Goal: Information Seeking & Learning: Check status

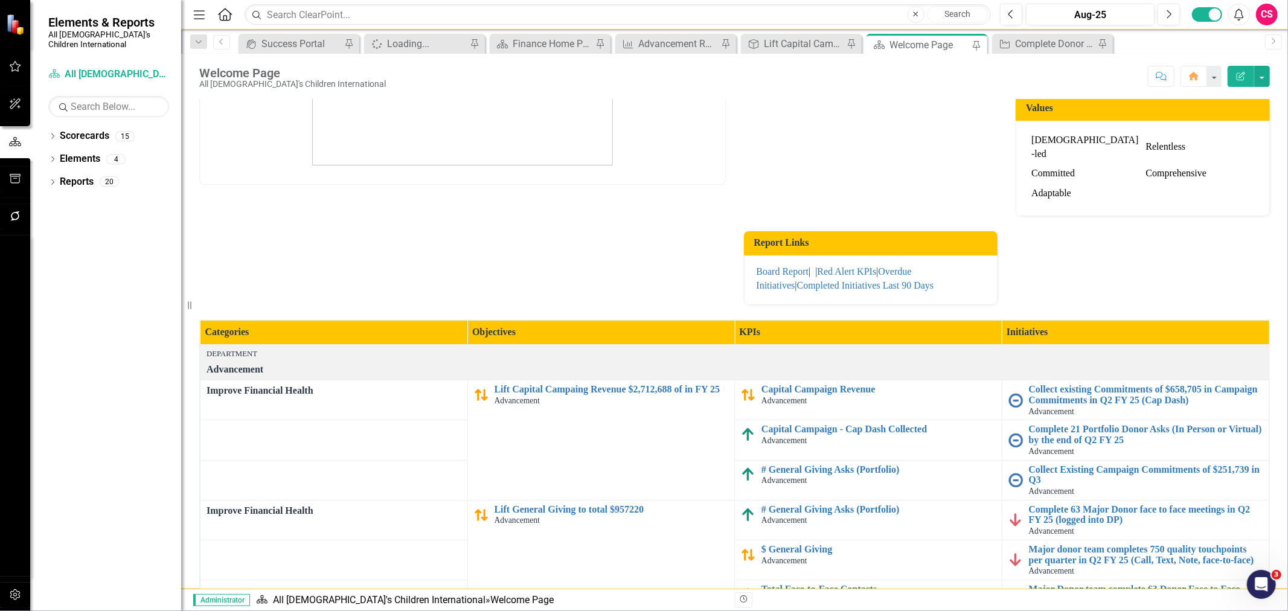
scroll to position [201, 0]
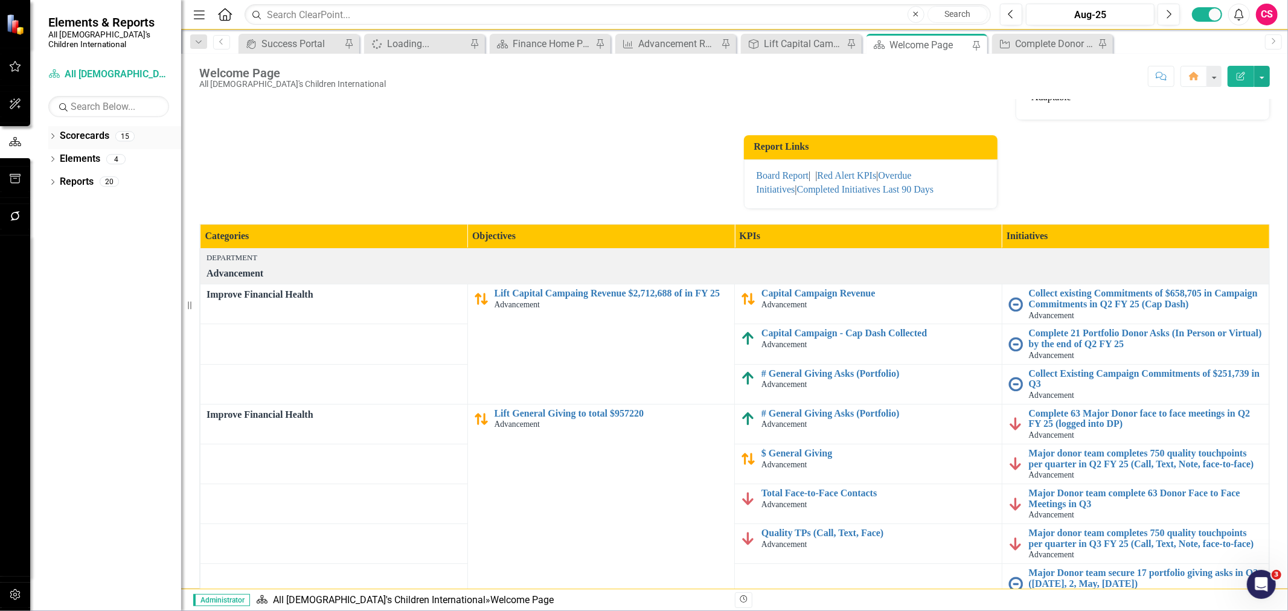
click at [52, 134] on icon "Dropdown" at bounding box center [52, 137] width 8 height 7
click at [61, 155] on icon "Dropdown" at bounding box center [58, 158] width 9 height 7
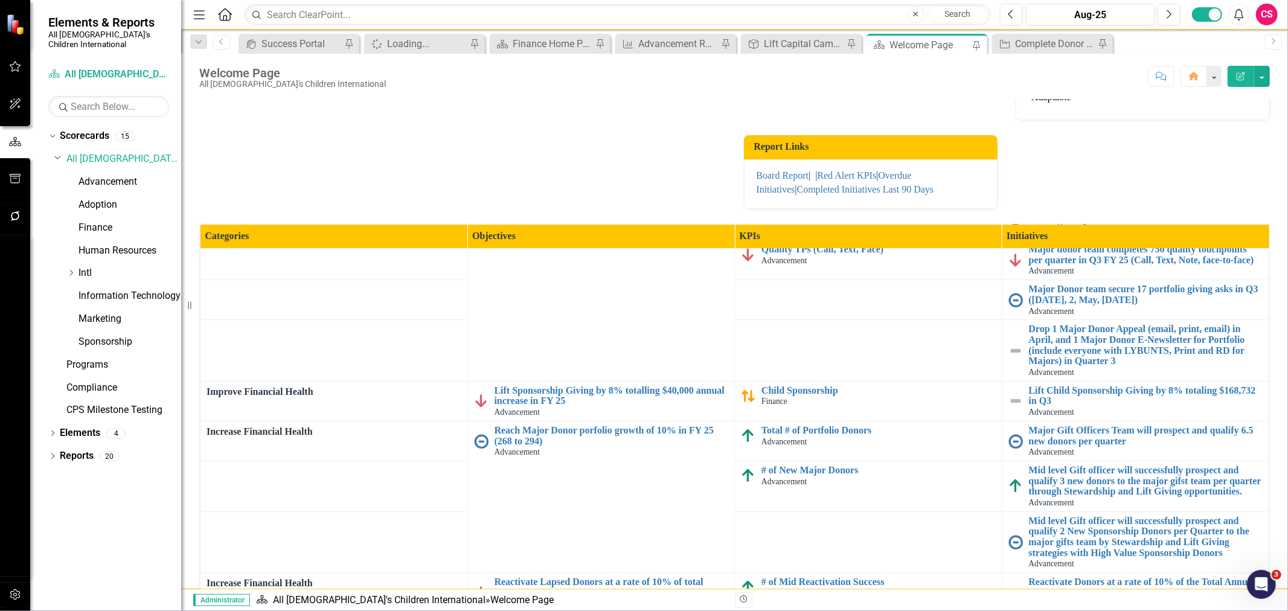
scroll to position [0, 0]
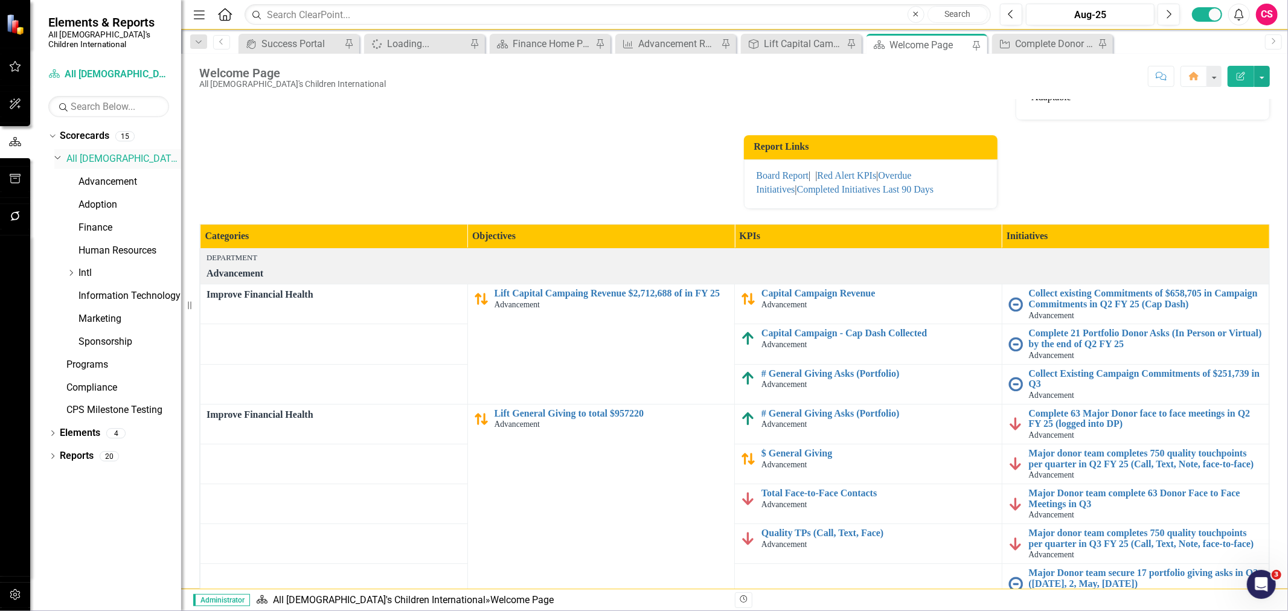
click at [97, 158] on div "Dropdown All [DEMOGRAPHIC_DATA]'s Children International" at bounding box center [117, 159] width 127 height 20
click at [85, 175] on link "Advancement" at bounding box center [129, 182] width 103 height 14
click at [97, 175] on link "Advancement" at bounding box center [129, 182] width 103 height 14
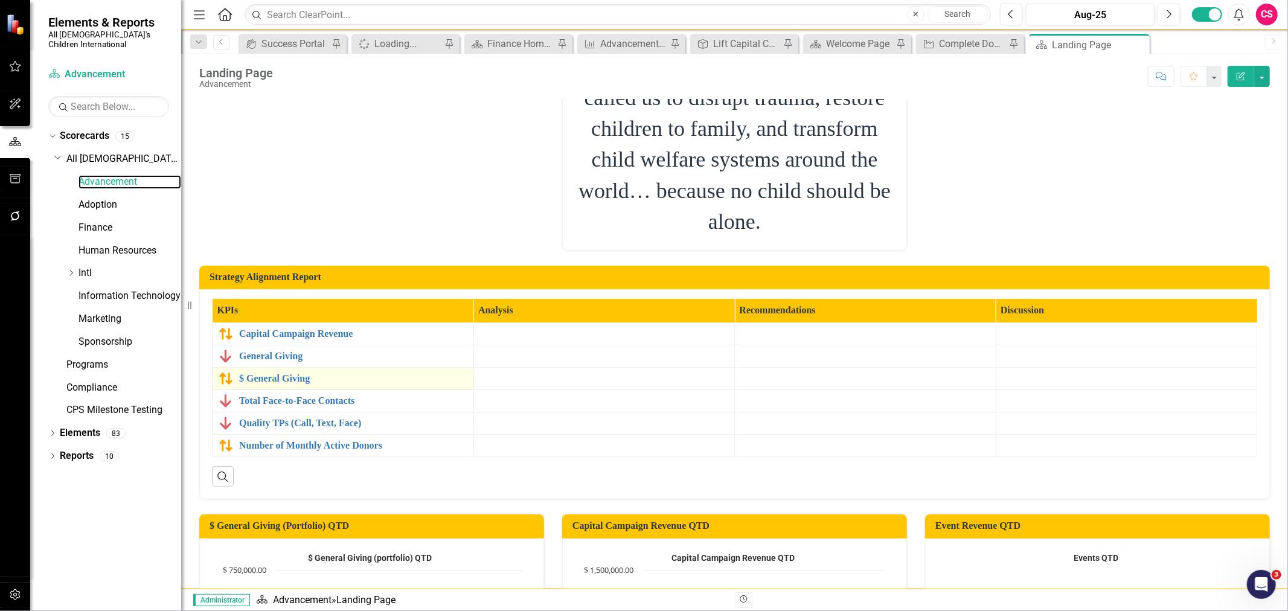
scroll to position [268, 0]
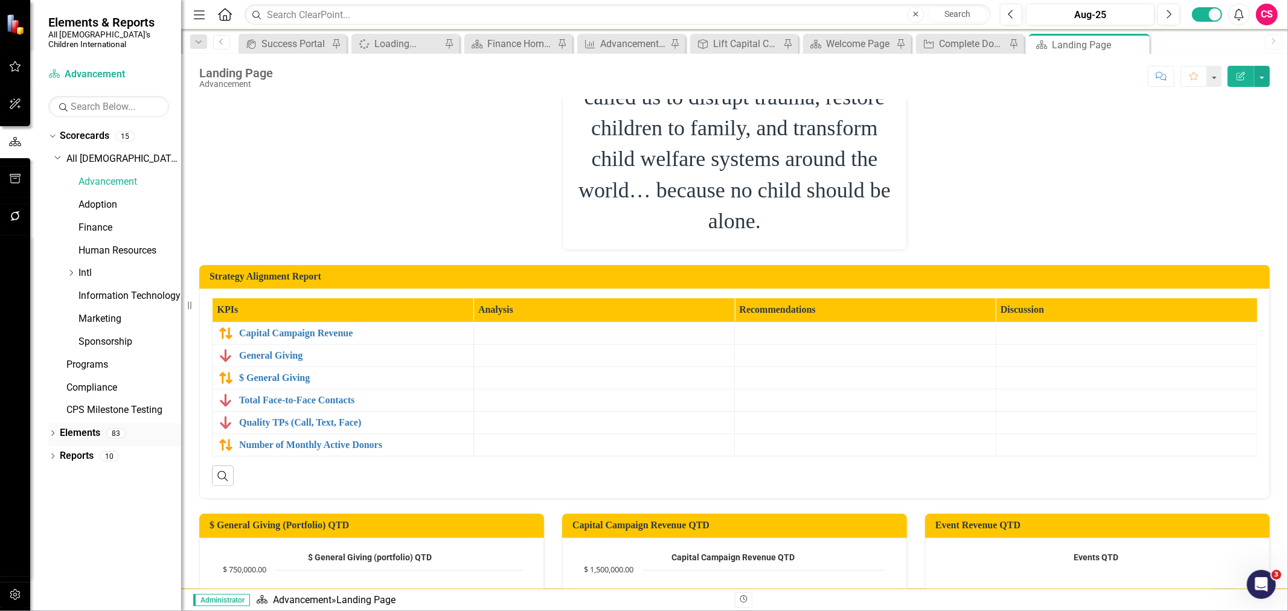
click at [50, 431] on icon "Dropdown" at bounding box center [52, 434] width 8 height 7
click at [68, 426] on link "Elements" at bounding box center [80, 433] width 40 height 14
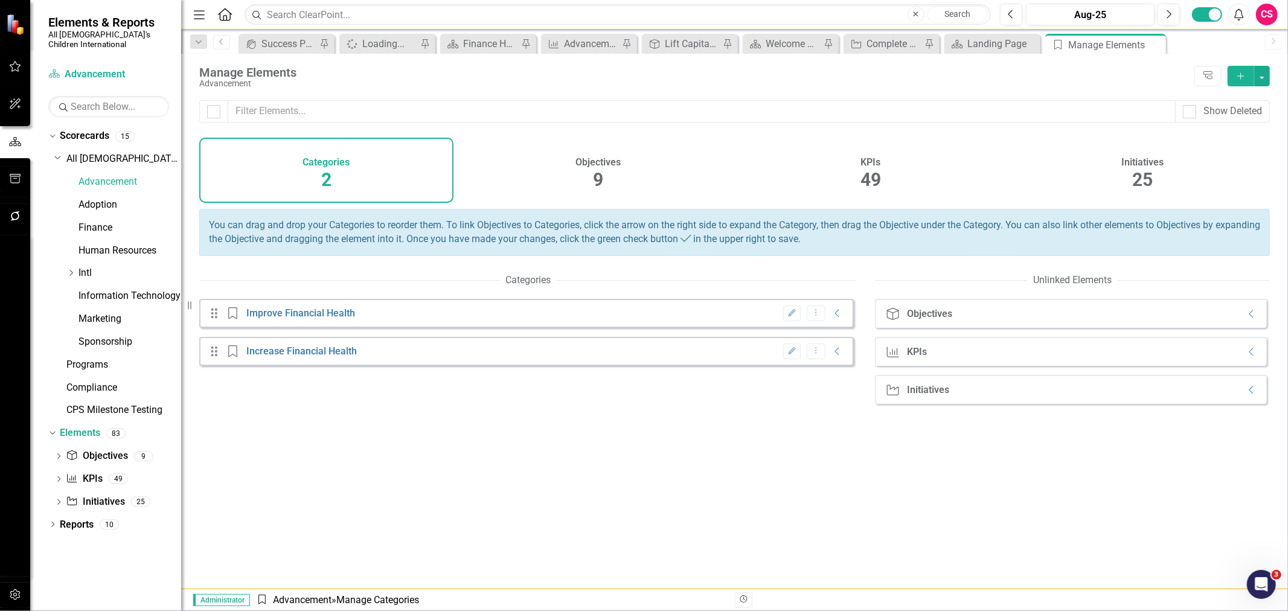
click at [620, 144] on div "Objectives 9" at bounding box center [599, 170] width 254 height 65
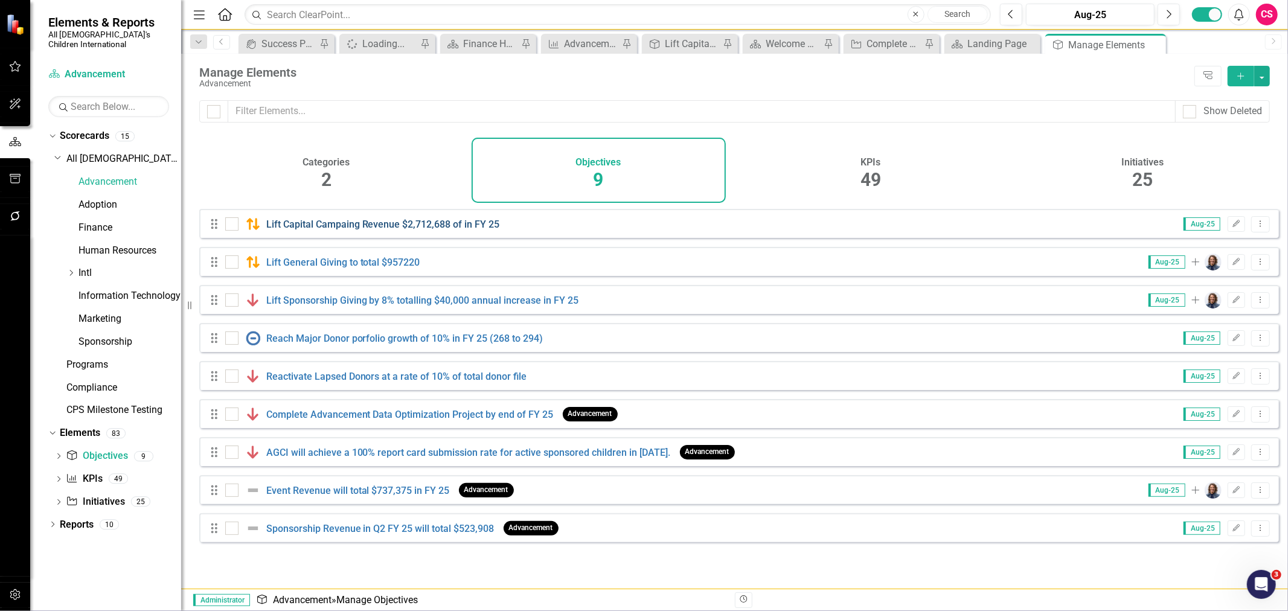
click at [426, 230] on link "Lift Capital Campaing Revenue $2,712,688 of in FY 25" at bounding box center [383, 224] width 234 height 11
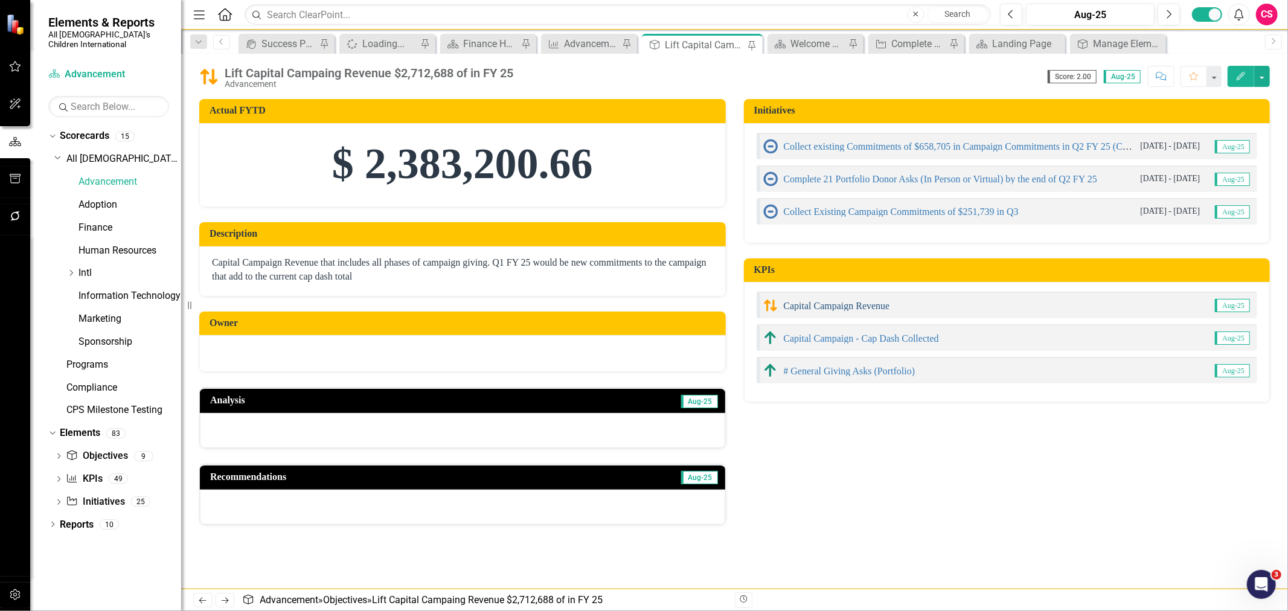
click at [863, 309] on link "Capital Campaign Revenue" at bounding box center [837, 306] width 106 height 10
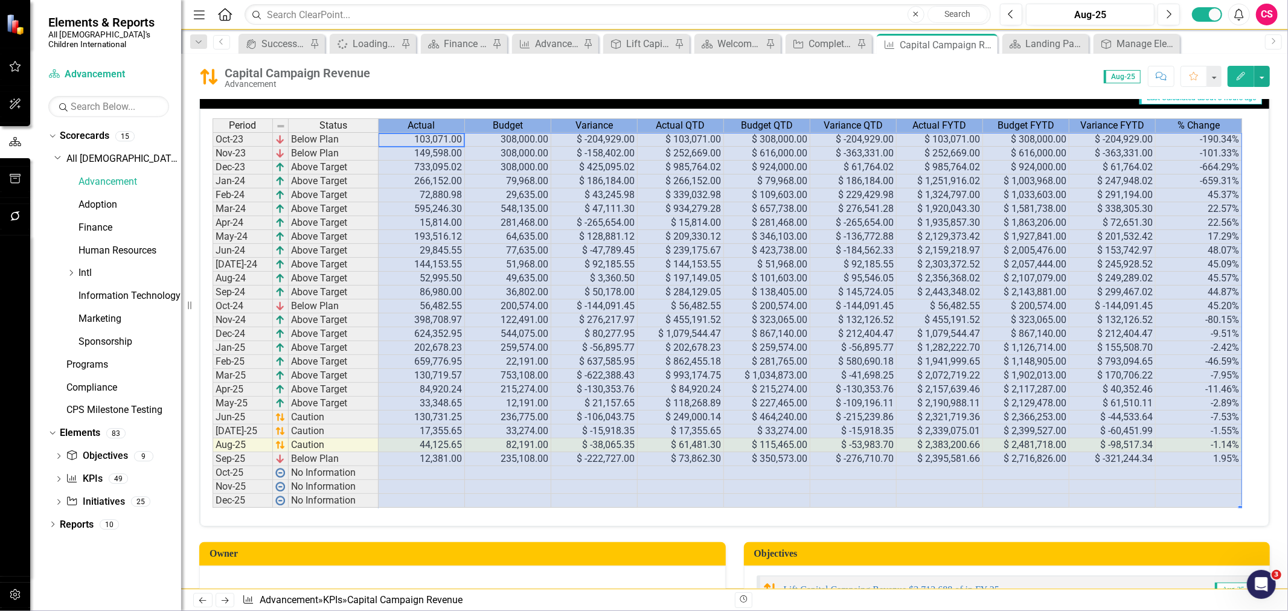
scroll to position [0, 3]
drag, startPoint x: 417, startPoint y: 124, endPoint x: 1196, endPoint y: 117, distance: 779.5
click at [1196, 118] on tr "Period Status Actual Budget Variance Actual QTD Budget QTD Variance QTD Actual …" at bounding box center [727, 125] width 1029 height 14
click at [727, 527] on div "Period Status Actual Budget Variance Actual QTD Budget QTD Variance QTD Actual …" at bounding box center [734, 318] width 1069 height 418
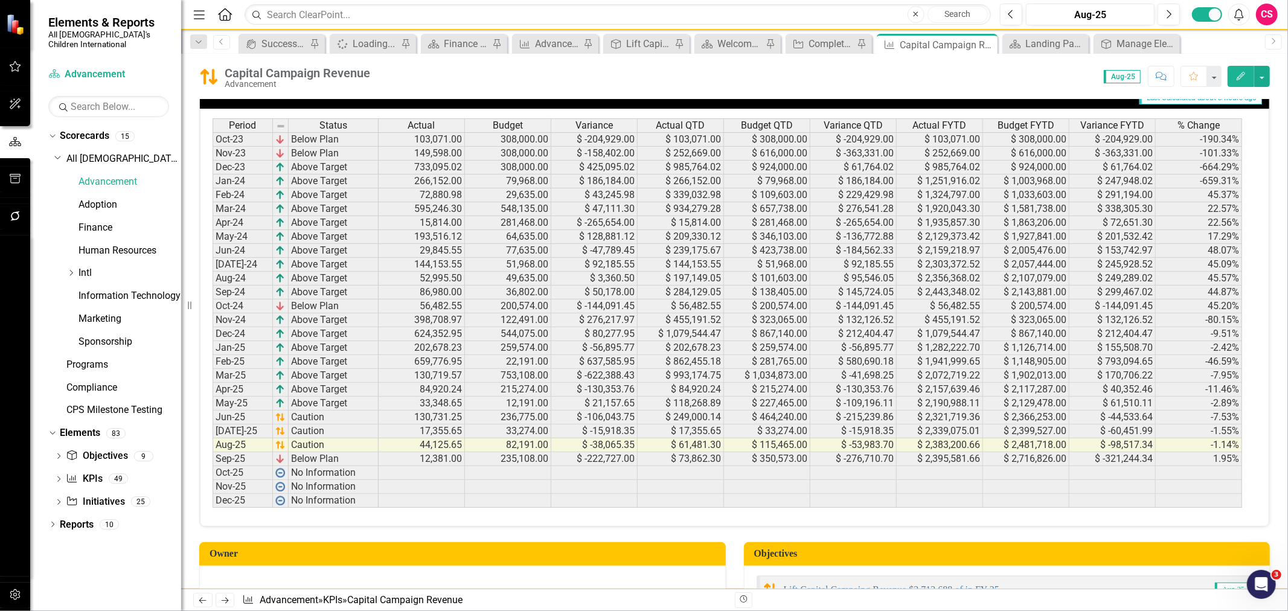
scroll to position [0, 0]
click at [400, 119] on div "Actual" at bounding box center [422, 125] width 86 height 13
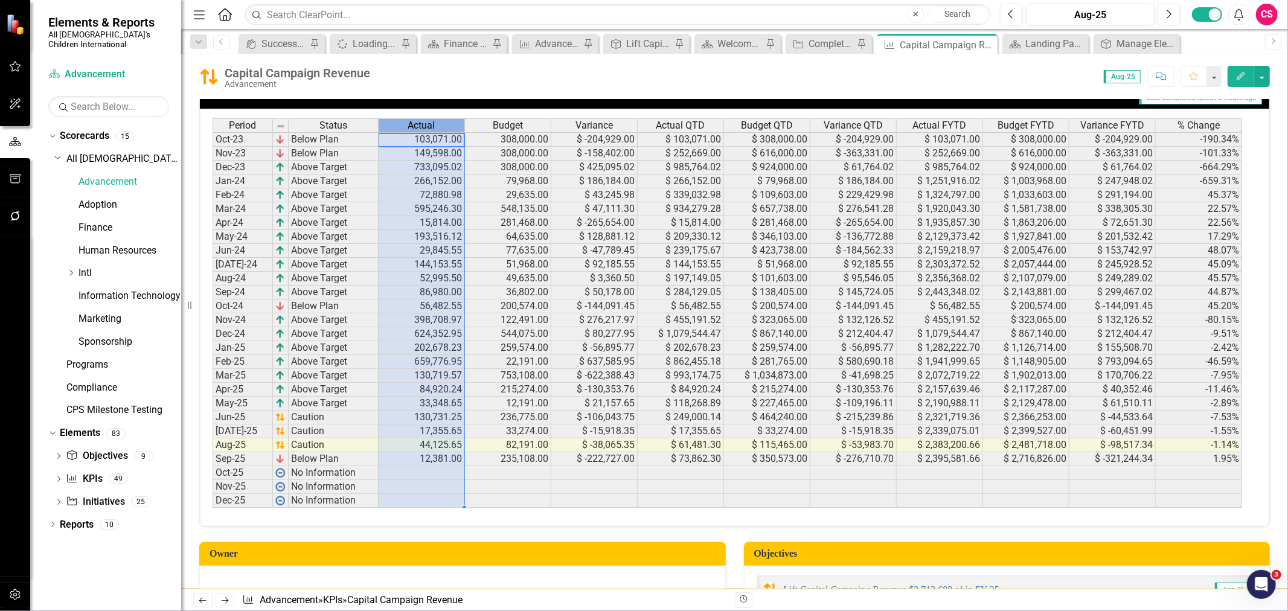
click at [400, 119] on div "Actual" at bounding box center [422, 125] width 86 height 13
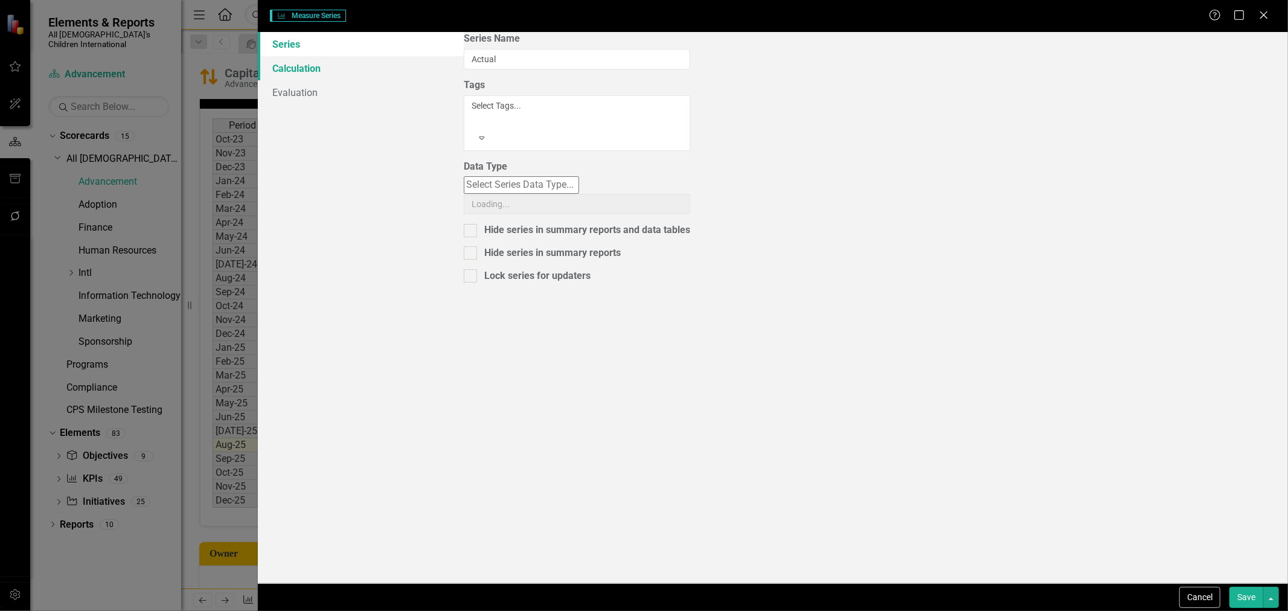
click at [323, 68] on link "Calculation" at bounding box center [361, 68] width 206 height 24
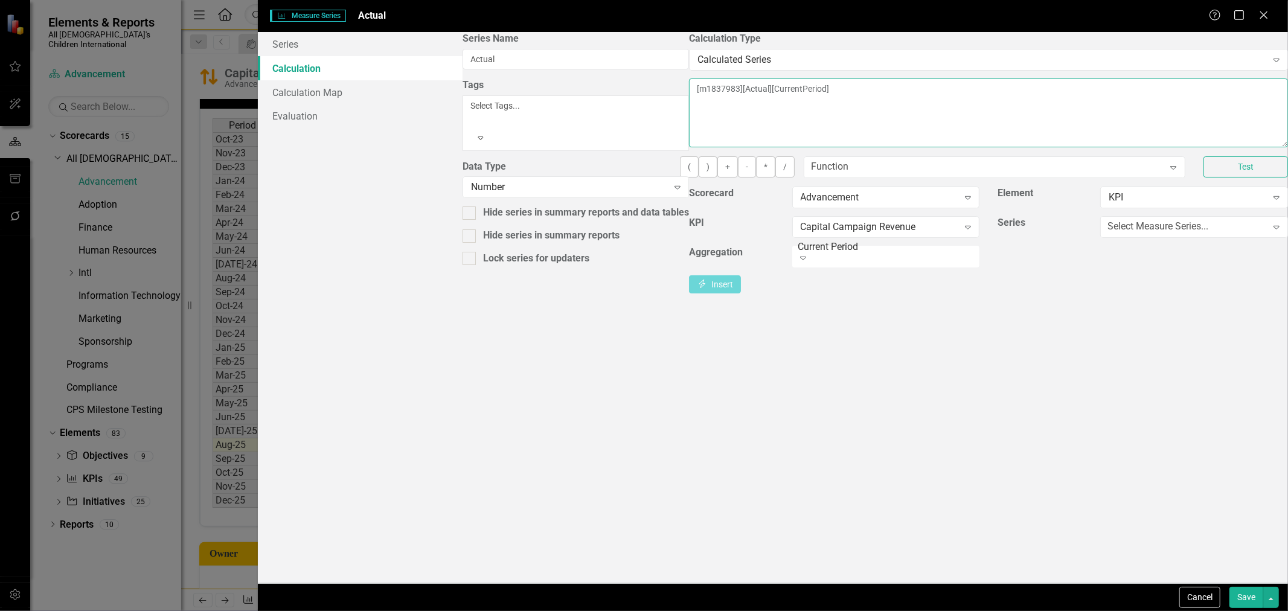
drag, startPoint x: 720, startPoint y: 97, endPoint x: 478, endPoint y: 97, distance: 242.7
click at [689, 97] on textarea "[m1837983][Actual][CurrentPeriod]" at bounding box center [988, 112] width 599 height 69
click at [689, 100] on textarea "[m1837983][Actual][CurrentPeriod]" at bounding box center [988, 112] width 599 height 69
click at [1203, 178] on button "Test" at bounding box center [1245, 166] width 85 height 21
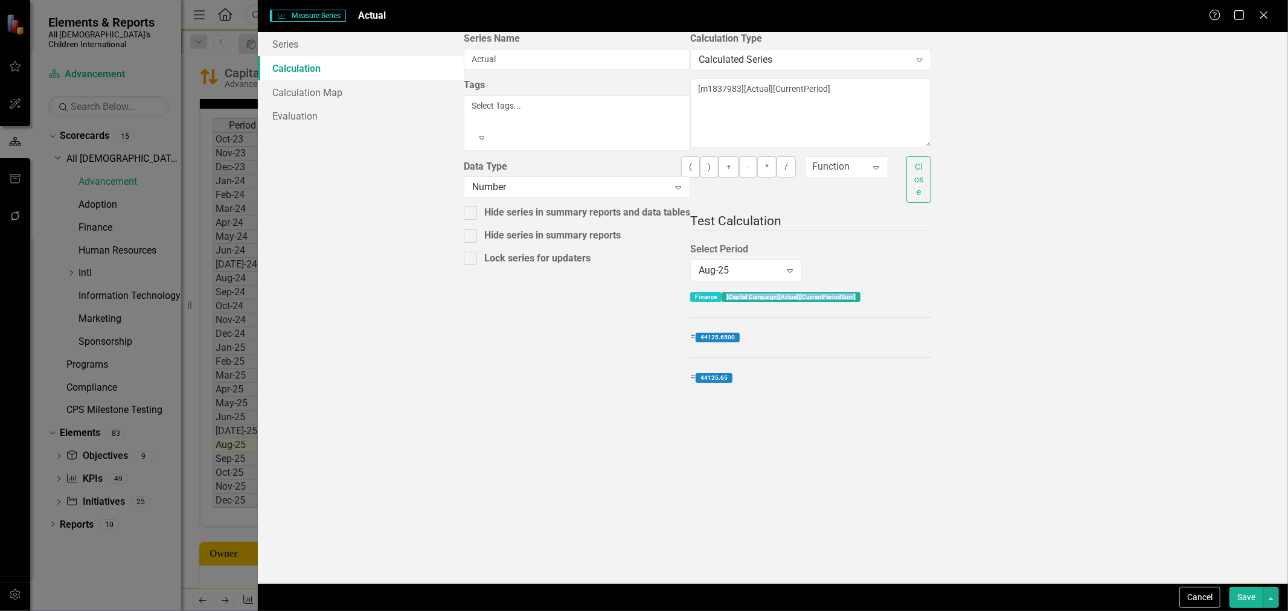
drag, startPoint x: 518, startPoint y: 281, endPoint x: 649, endPoint y: 286, distance: 131.1
click at [690, 289] on div "Finance [Capital Campaign][Actual][CurrentPeriodSum] = 44125.6500 = 44125.65" at bounding box center [810, 337] width 241 height 97
click at [690, 292] on label "Finance" at bounding box center [705, 297] width 31 height 10
click at [1196, 610] on div "Cancel Save" at bounding box center [773, 597] width 1030 height 28
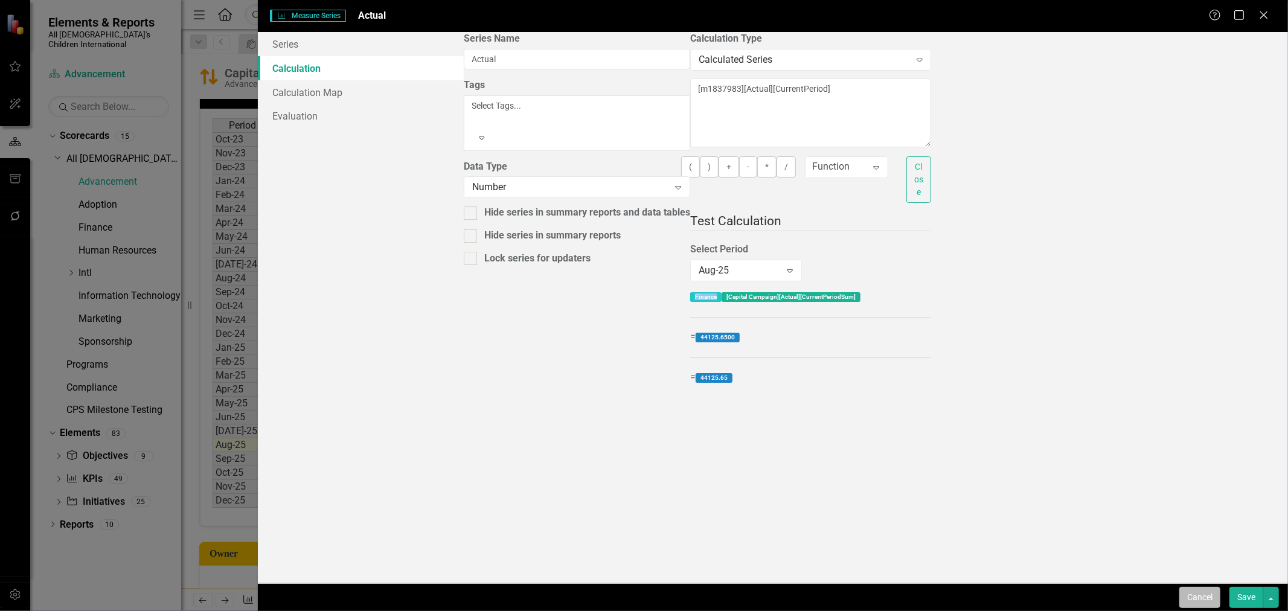
click at [1194, 607] on button "Cancel" at bounding box center [1199, 597] width 41 height 21
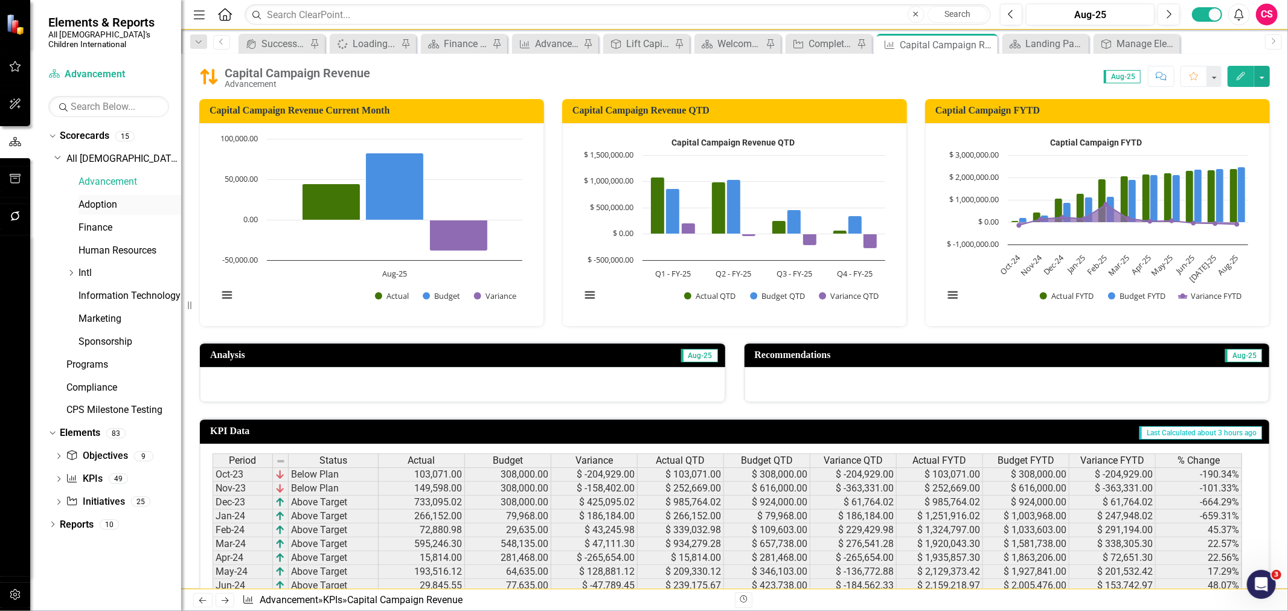
click at [106, 198] on link "Adoption" at bounding box center [129, 205] width 103 height 14
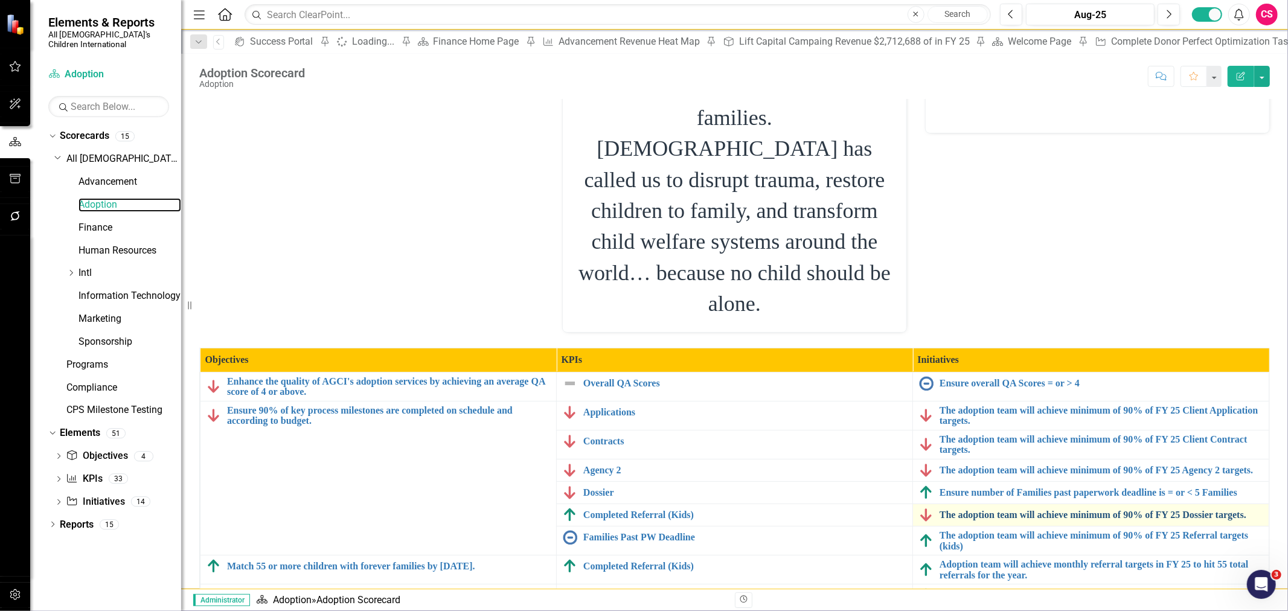
scroll to position [188, 0]
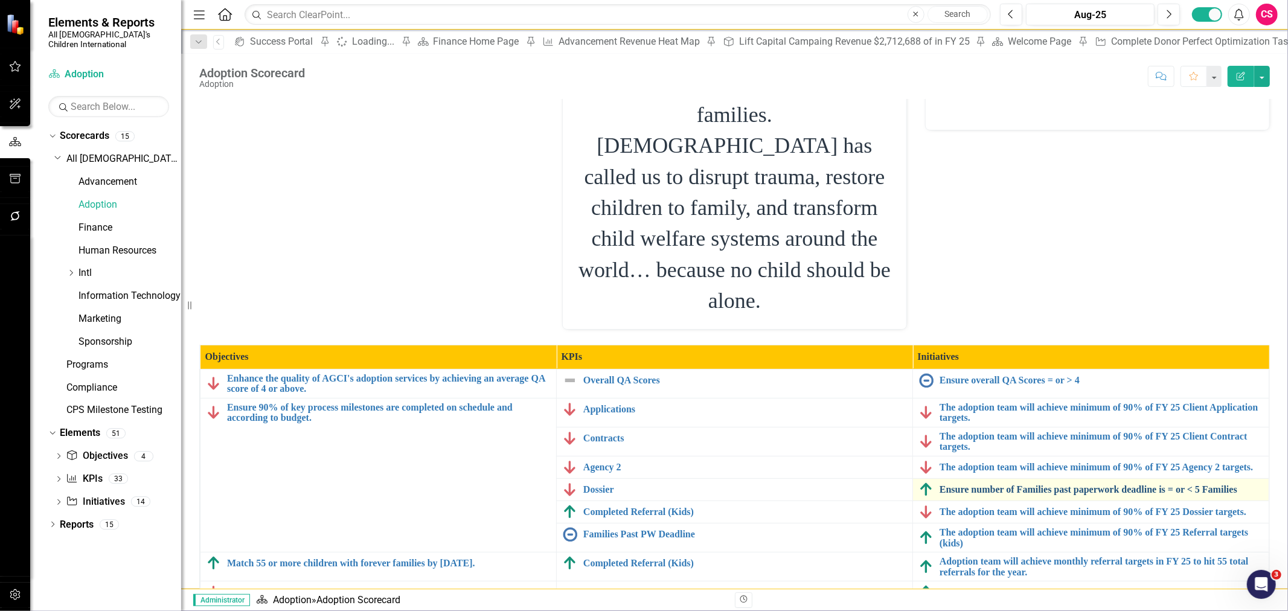
click at [954, 484] on link "Ensure number of Families past paperwork deadline is = or < 5 Families" at bounding box center [1101, 489] width 323 height 11
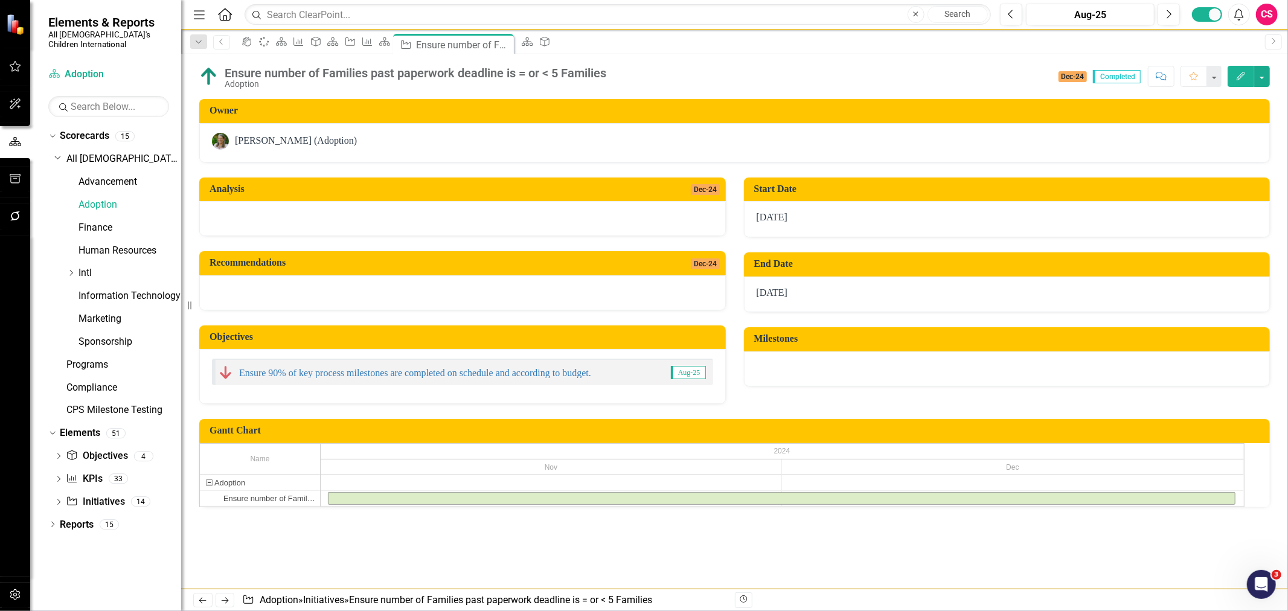
click at [1235, 73] on icon "Edit" at bounding box center [1240, 76] width 11 height 8
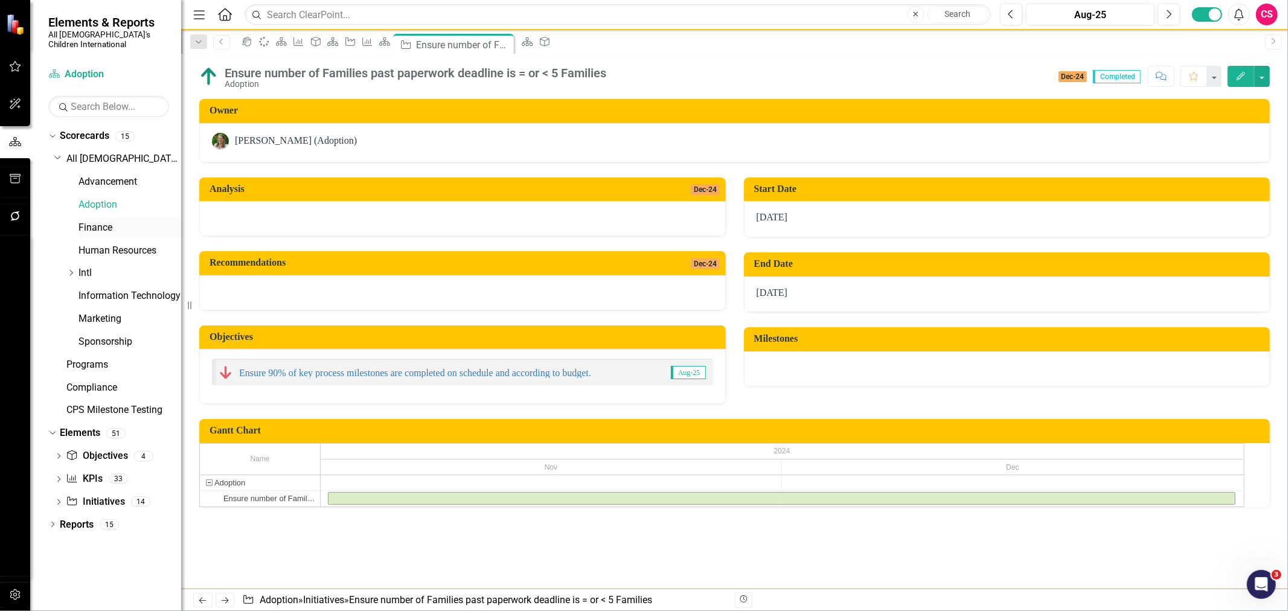
click at [91, 221] on link "Finance" at bounding box center [129, 228] width 103 height 14
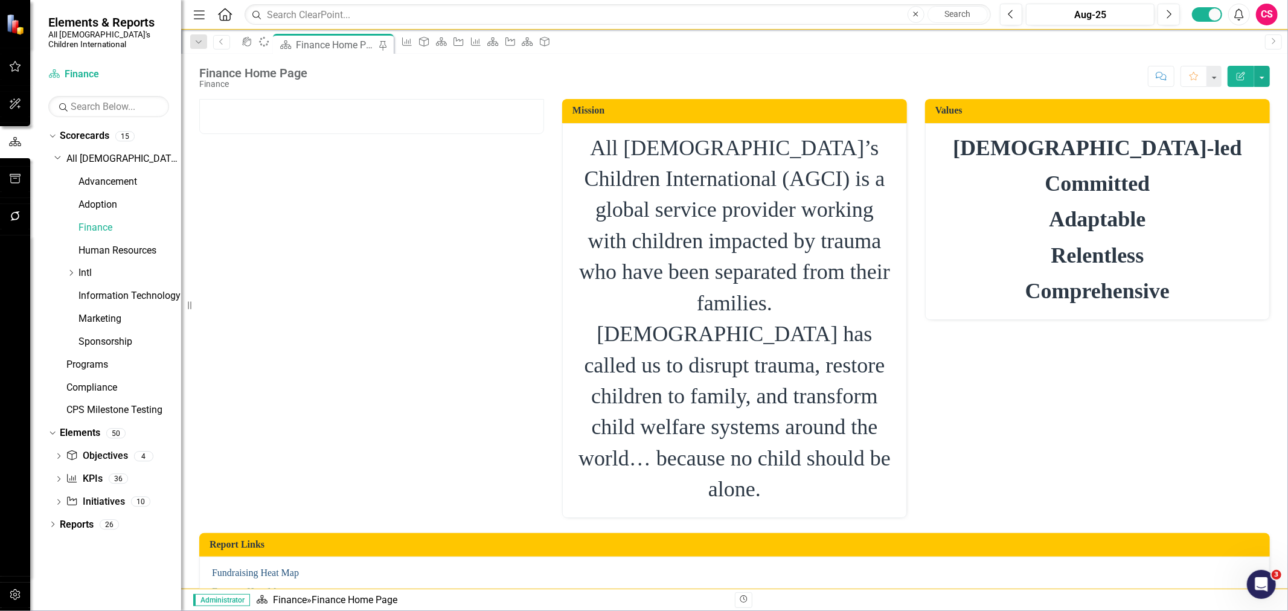
click at [274, 568] on link "Fundraising Heat Map" at bounding box center [255, 573] width 87 height 10
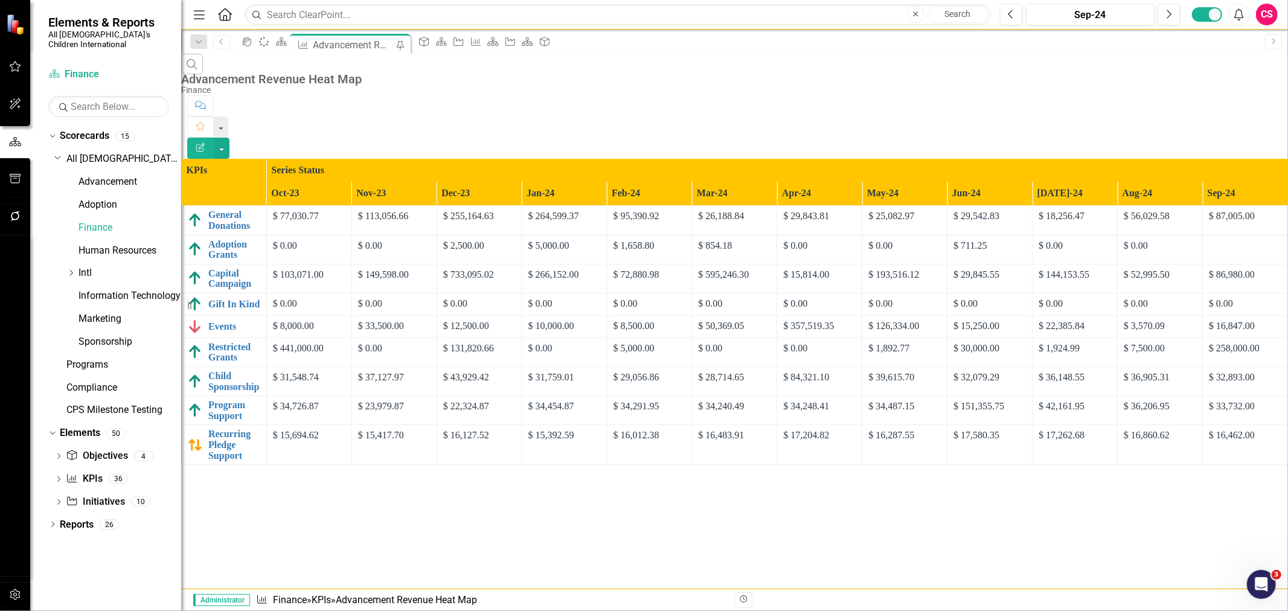
click at [214, 138] on button "Edit Report" at bounding box center [200, 148] width 27 height 21
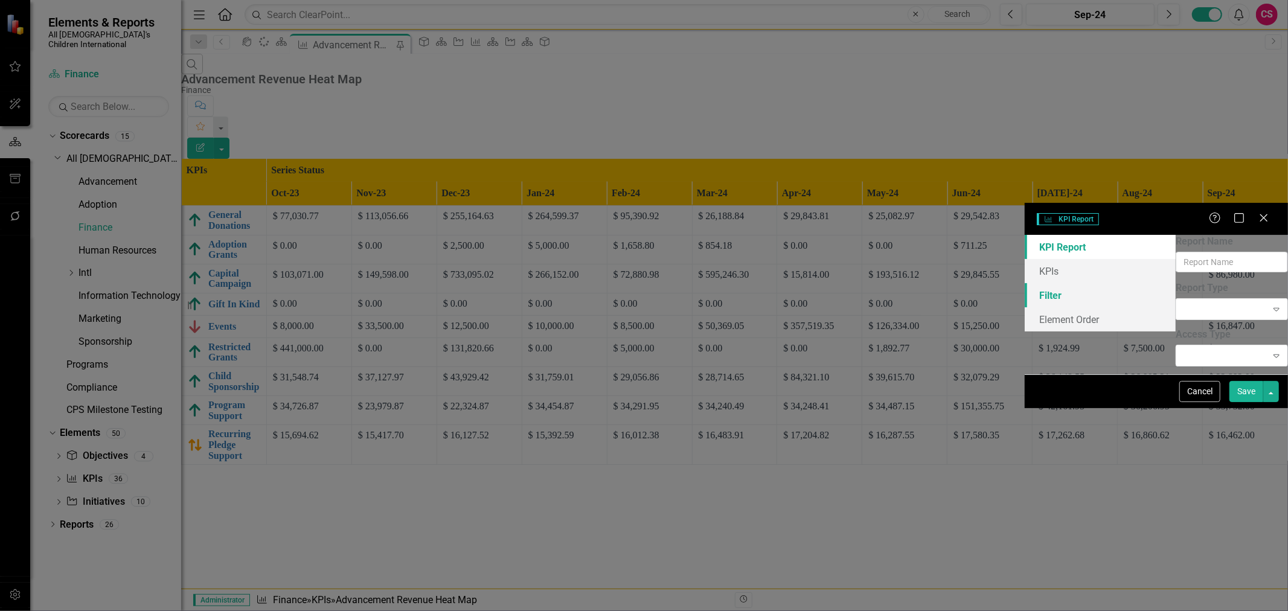
type input "Advancement Revenue Heat Map"
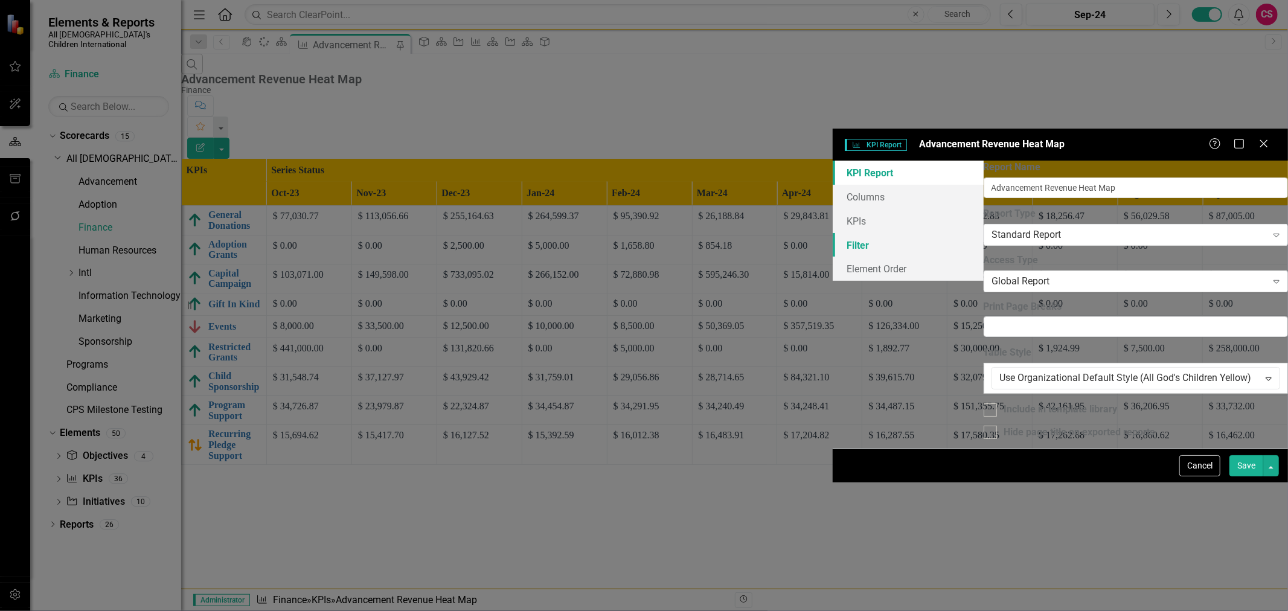
click at [833, 233] on link "Filter" at bounding box center [908, 245] width 151 height 24
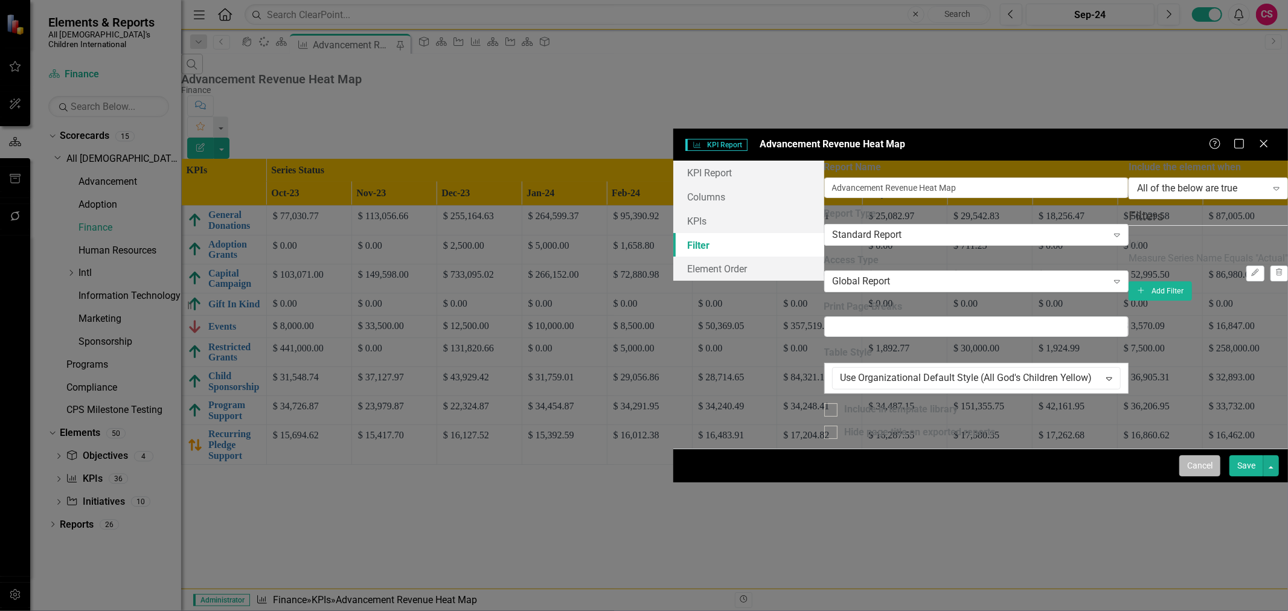
click at [1200, 476] on button "Cancel" at bounding box center [1199, 465] width 41 height 21
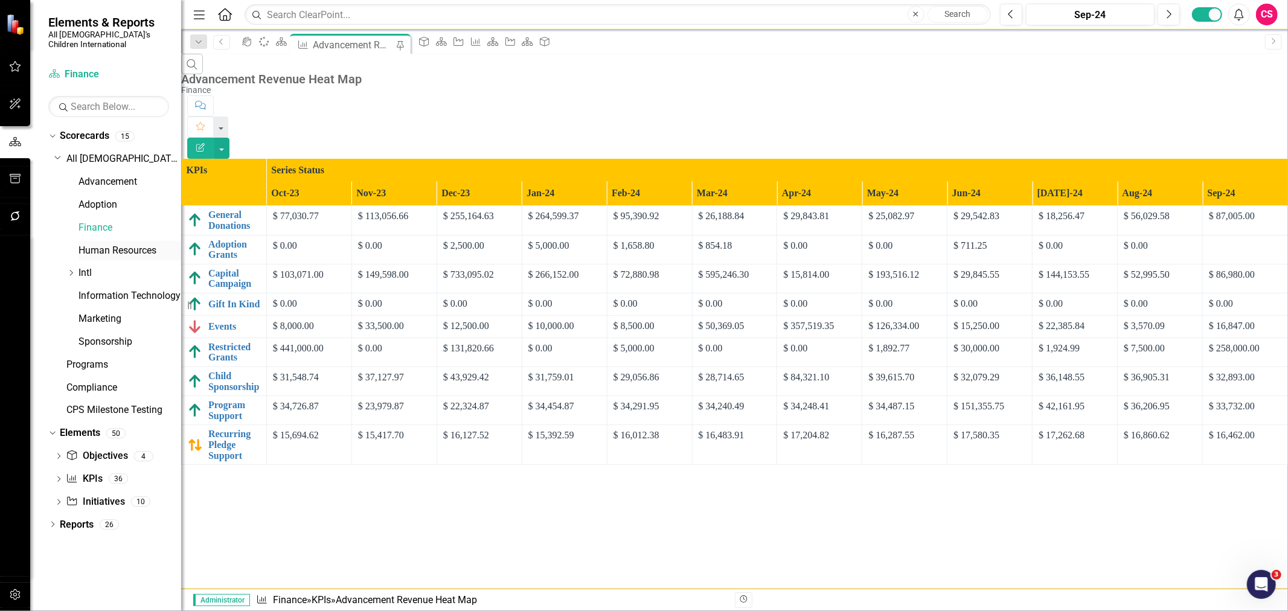
drag, startPoint x: 139, startPoint y: 246, endPoint x: 135, endPoint y: 239, distance: 8.2
click at [139, 245] on link "Human Resources" at bounding box center [129, 251] width 103 height 14
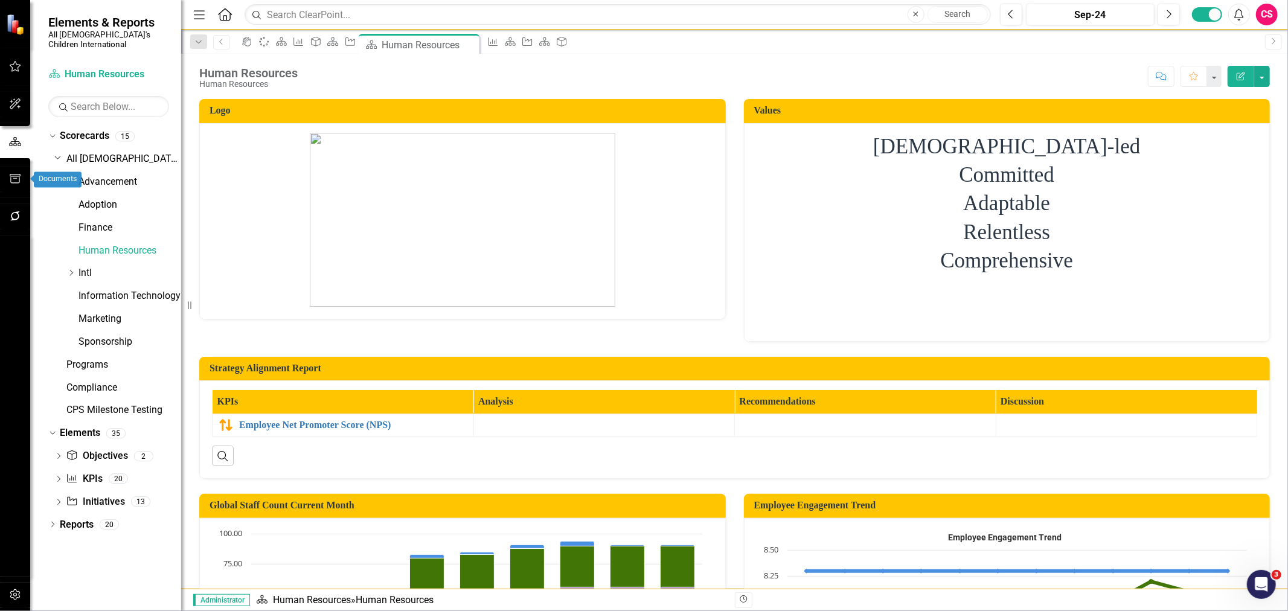
click at [22, 171] on button "button" at bounding box center [15, 179] width 27 height 25
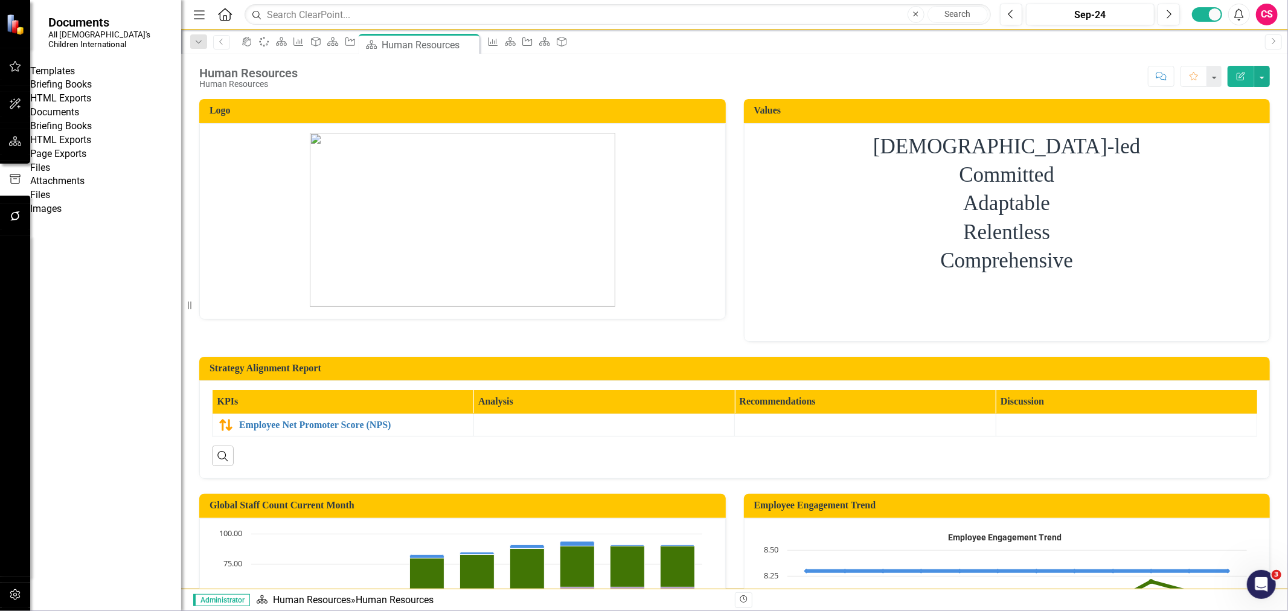
click at [87, 86] on link "Briefing Books" at bounding box center [105, 85] width 151 height 14
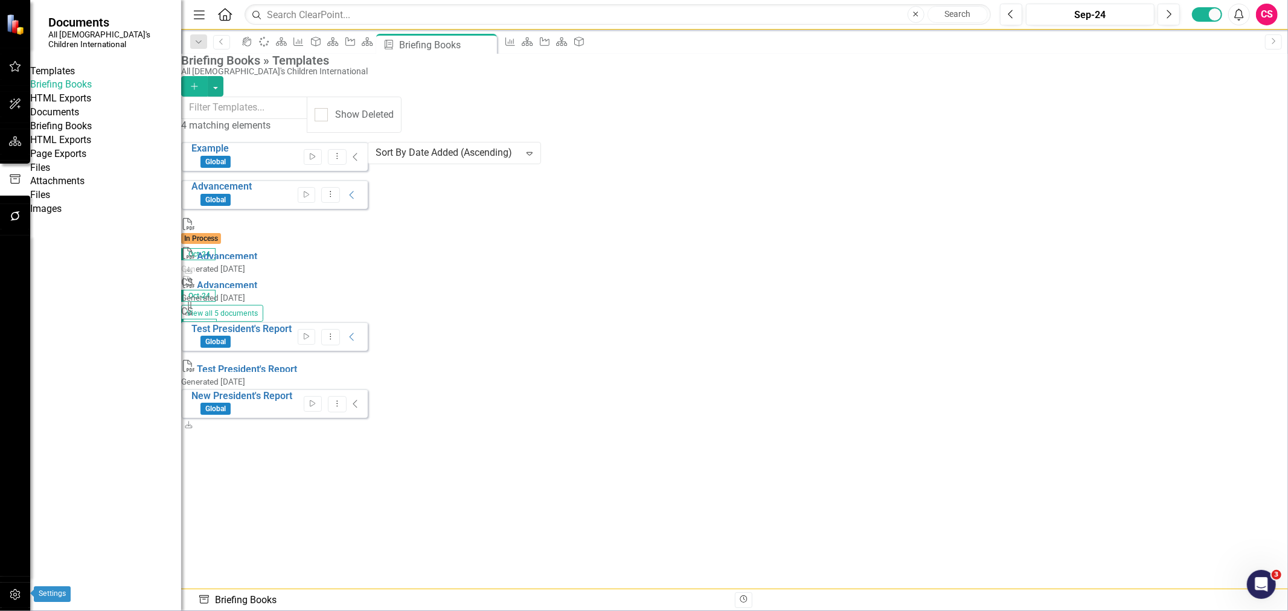
click at [15, 587] on button "button" at bounding box center [15, 595] width 27 height 25
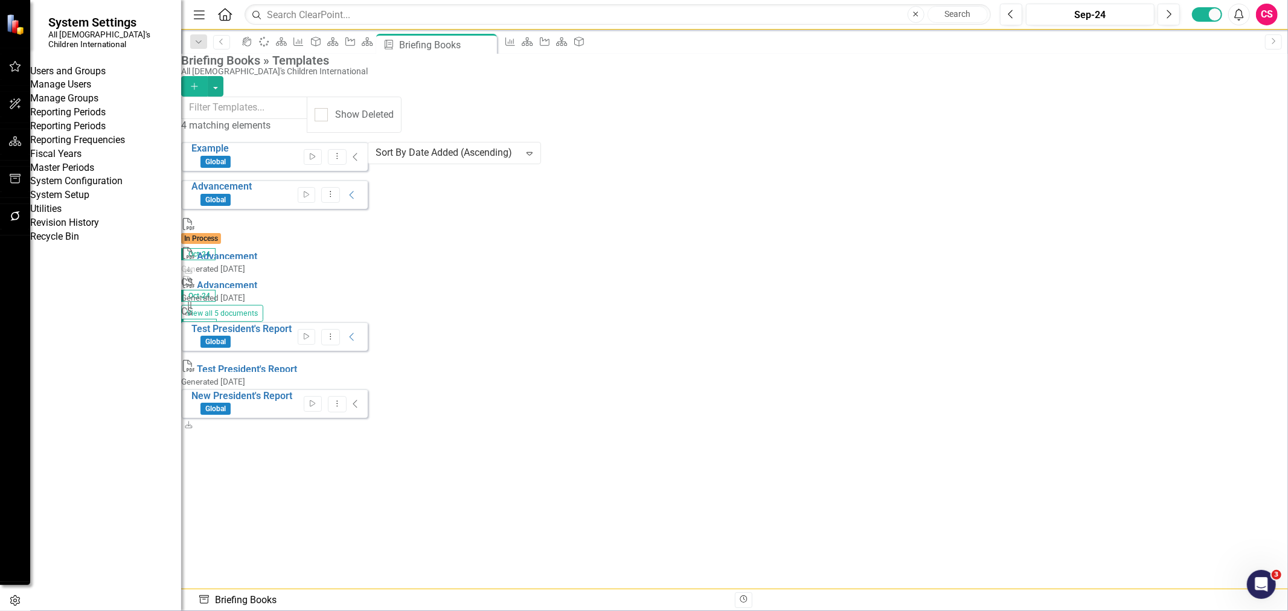
click at [85, 230] on link "Revision History" at bounding box center [105, 223] width 151 height 14
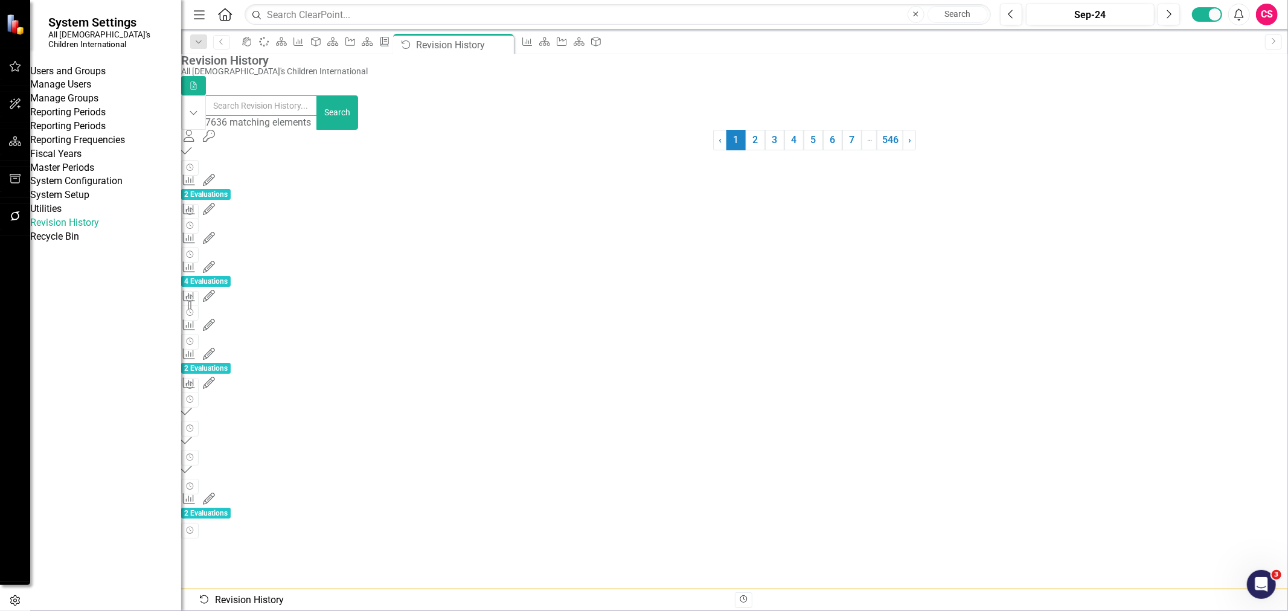
click at [285, 115] on input "text" at bounding box center [261, 105] width 112 height 21
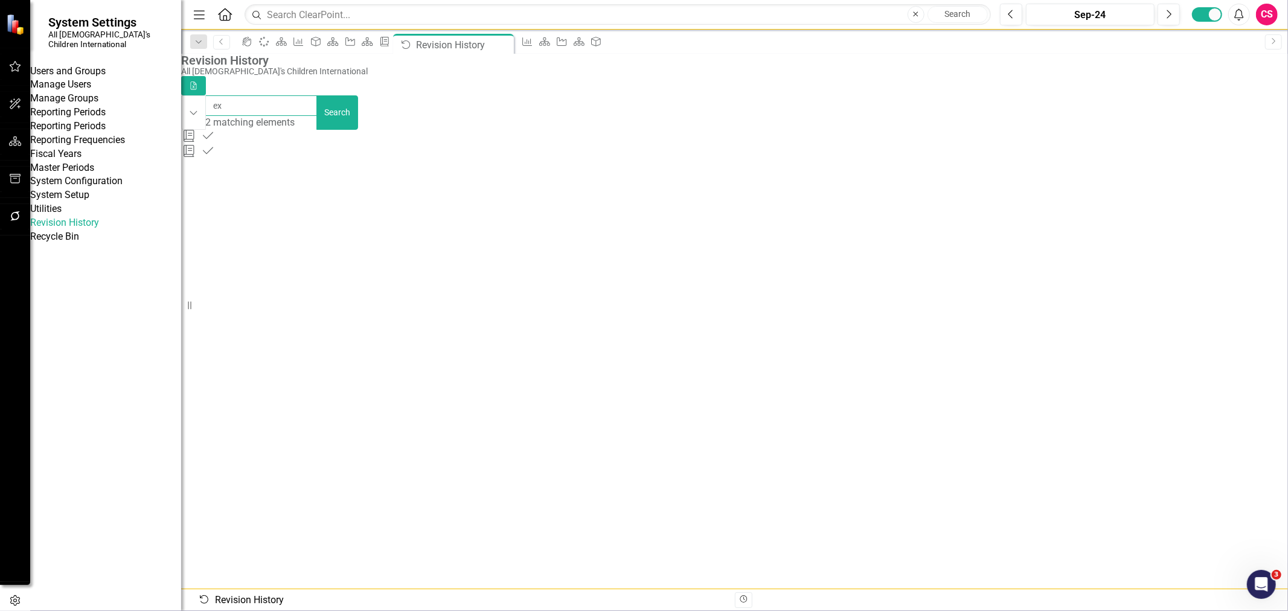
type input "e"
click at [206, 118] on button "Dropdown" at bounding box center [193, 112] width 25 height 34
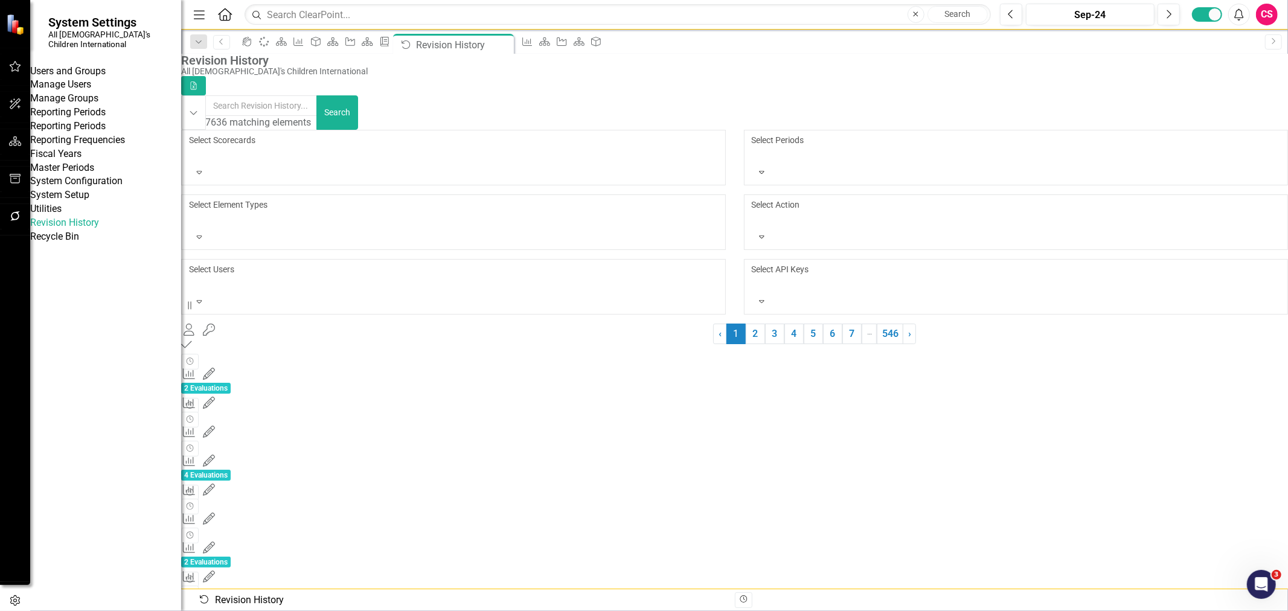
click at [755, 212] on div at bounding box center [754, 219] width 2 height 14
type input "q"
click at [808, 610] on div "Q ueued" at bounding box center [644, 618] width 1288 height 14
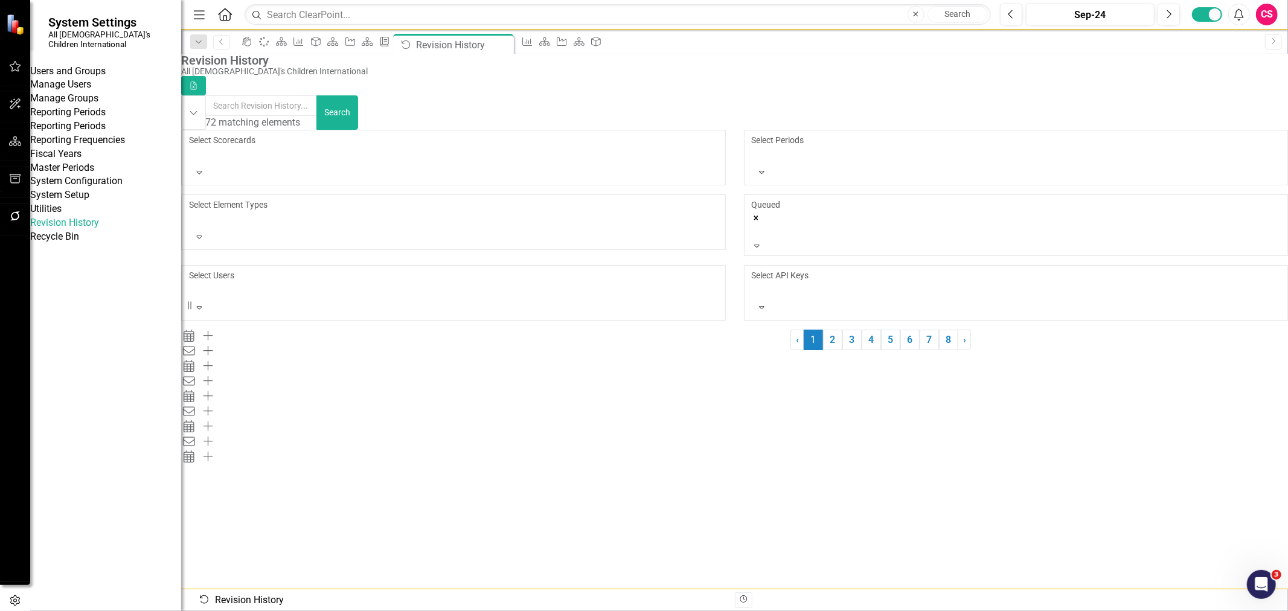
click at [18, 228] on button "button" at bounding box center [15, 216] width 27 height 25
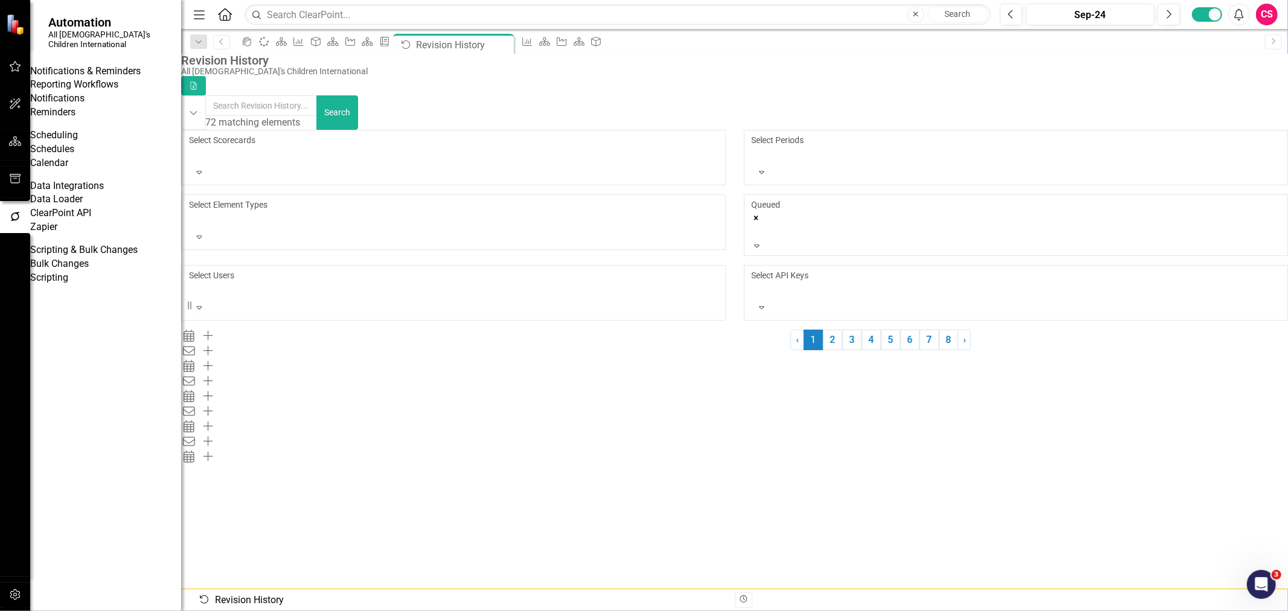
click at [69, 120] on link "Reminders" at bounding box center [105, 113] width 151 height 14
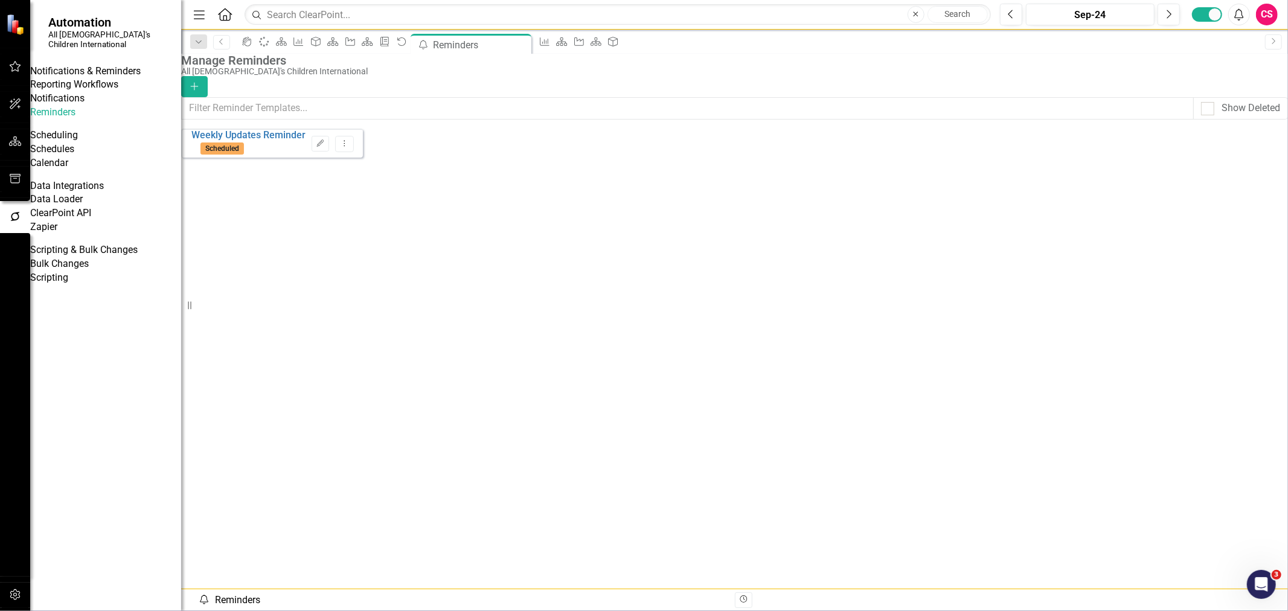
click at [304, 158] on div "Weekly Updates Reminder Scheduled Edit Dropdown Menu" at bounding box center [272, 143] width 182 height 29
click at [523, 42] on icon at bounding box center [519, 45] width 7 height 7
